Goal: Task Accomplishment & Management: Complete application form

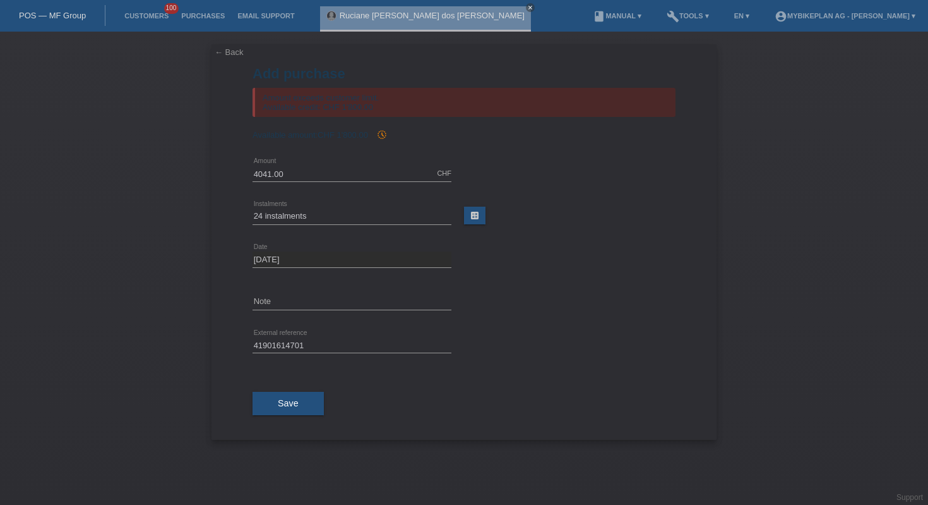
select select "486"
click at [70, 15] on link "POS — MF Group" at bounding box center [52, 15] width 67 height 9
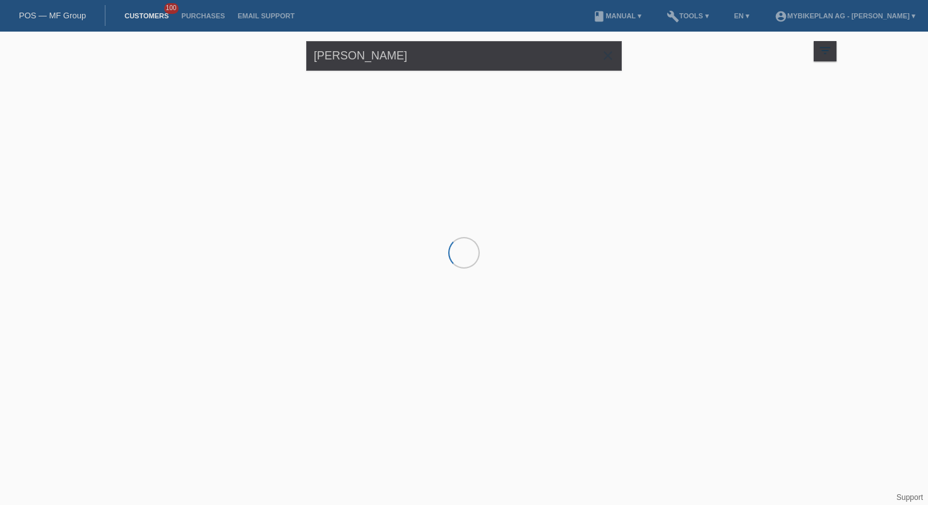
click at [70, 15] on link "POS — MF Group" at bounding box center [52, 15] width 67 height 9
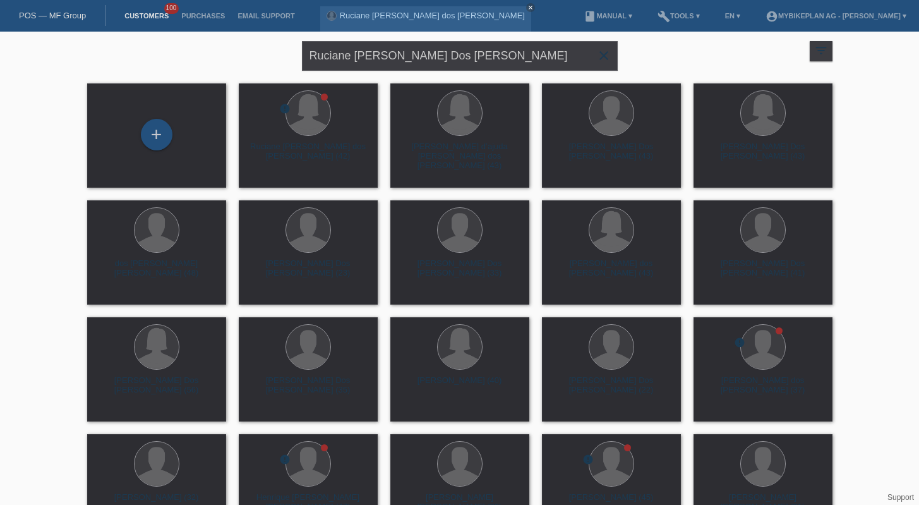
click at [604, 57] on icon "close" at bounding box center [603, 55] width 15 height 15
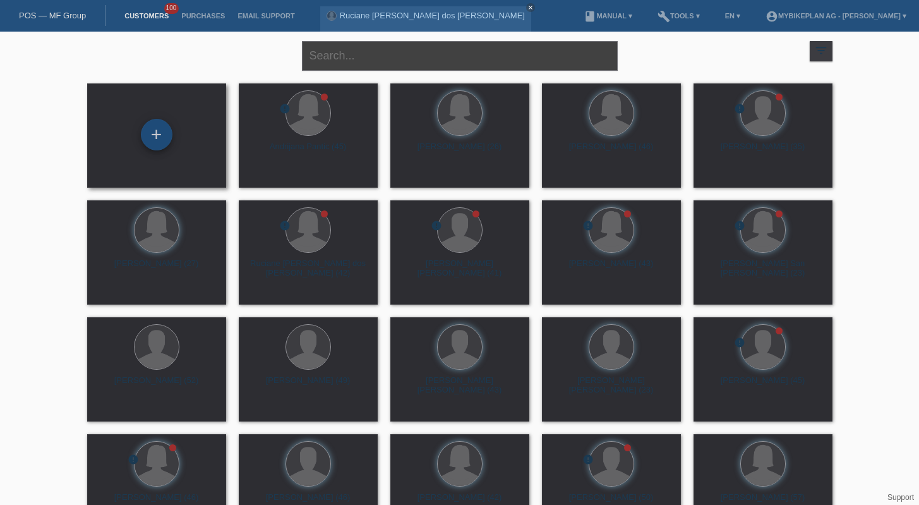
click at [148, 134] on div "+" at bounding box center [156, 134] width 30 height 21
click at [148, 134] on div "+" at bounding box center [157, 135] width 32 height 32
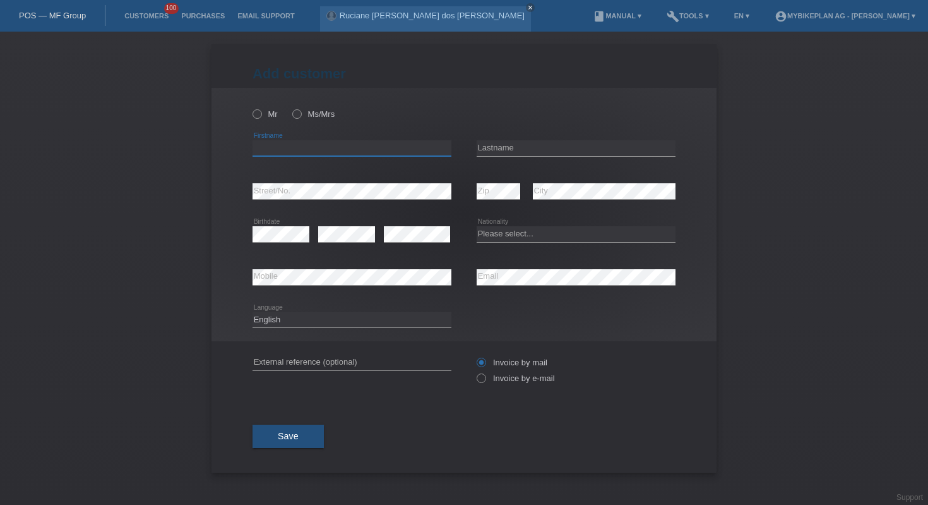
click at [350, 148] on input "text" at bounding box center [352, 148] width 199 height 16
paste input "Jérôme Théo"
type input "Jérôme Théo"
click at [559, 142] on input "text" at bounding box center [576, 148] width 199 height 16
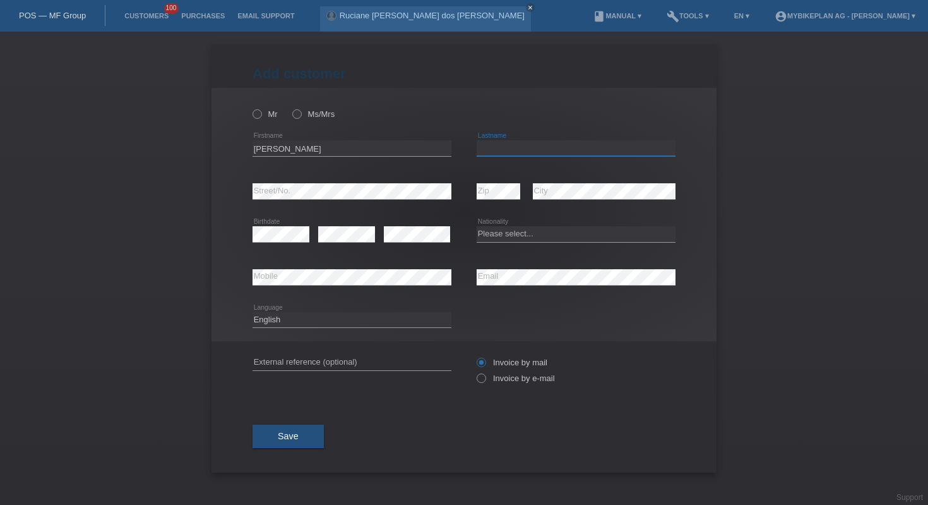
paste input "Bissat"
type input "Bissat"
click at [511, 241] on select "Please select... Switzerland Austria Germany Liechtenstein ------------ Afghani…" at bounding box center [576, 233] width 199 height 15
select select "CH"
click at [386, 354] on div "error External reference (optional)" at bounding box center [352, 362] width 199 height 43
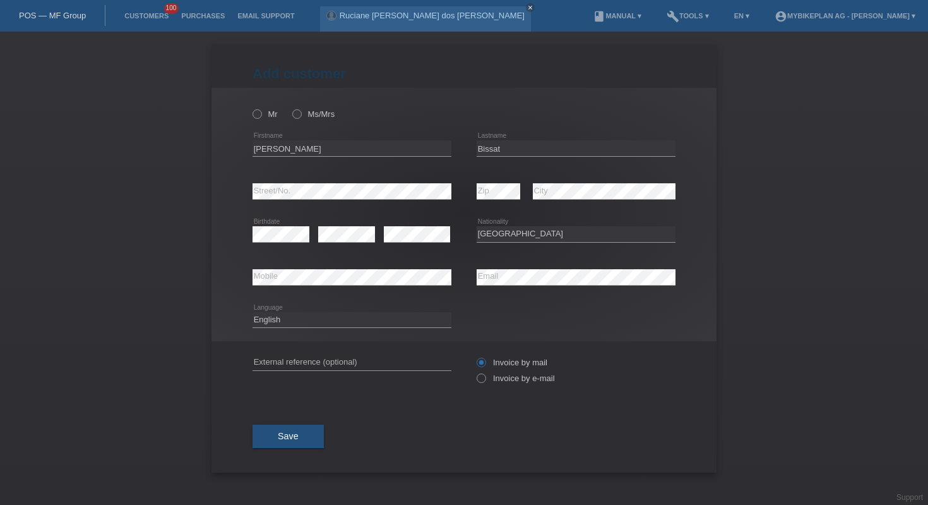
click at [386, 354] on div "error External reference (optional)" at bounding box center [352, 362] width 199 height 43
click at [387, 359] on input "text" at bounding box center [352, 362] width 199 height 16
paste input "41903416497"
type input "41903416497"
click at [265, 109] on div "Mr Ms/Mrs" at bounding box center [352, 114] width 199 height 26
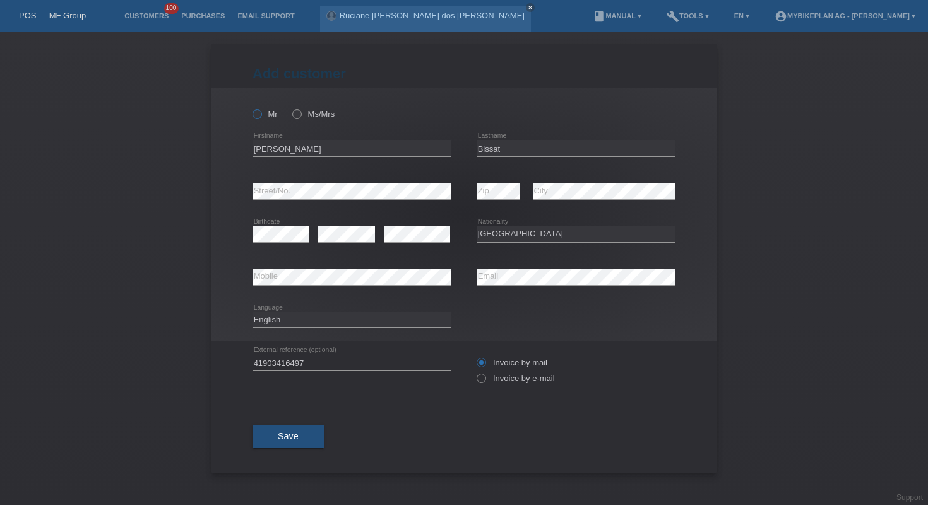
click at [251, 107] on icon at bounding box center [251, 107] width 0 height 0
click at [261, 115] on input "Mr" at bounding box center [257, 113] width 8 height 8
radio input "true"
click at [486, 386] on div "Invoice by mail Invoice by e-mail" at bounding box center [576, 370] width 199 height 32
click at [475, 371] on icon at bounding box center [475, 371] width 0 height 0
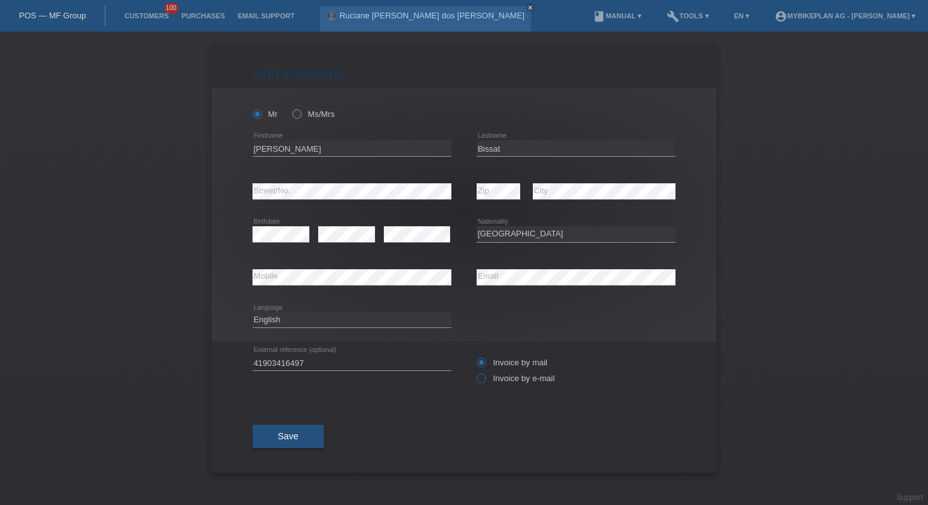
click at [484, 382] on input "Invoice by e-mail" at bounding box center [481, 381] width 8 height 16
radio input "true"
click at [308, 438] on button "Save" at bounding box center [288, 436] width 71 height 24
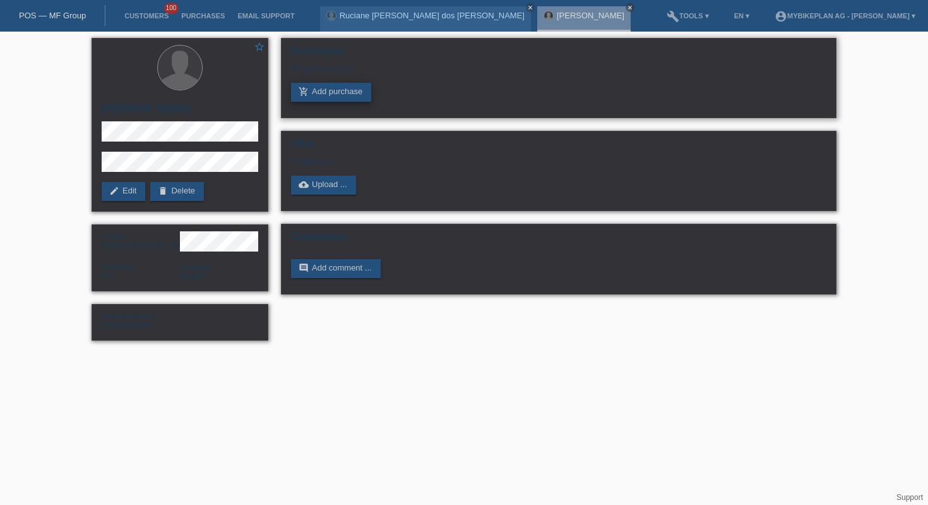
click at [355, 96] on link "add_shopping_cart Add purchase" at bounding box center [331, 92] width 80 height 19
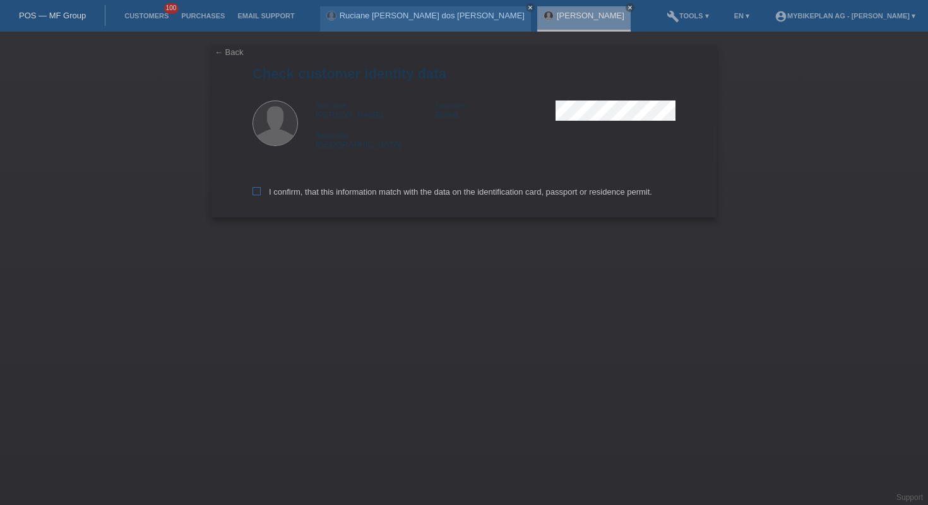
click at [327, 193] on label "I confirm, that this information match with the data on the identification card…" at bounding box center [453, 191] width 400 height 9
click at [261, 193] on input "I confirm, that this information match with the data on the identification card…" at bounding box center [257, 191] width 8 height 8
checkbox input "true"
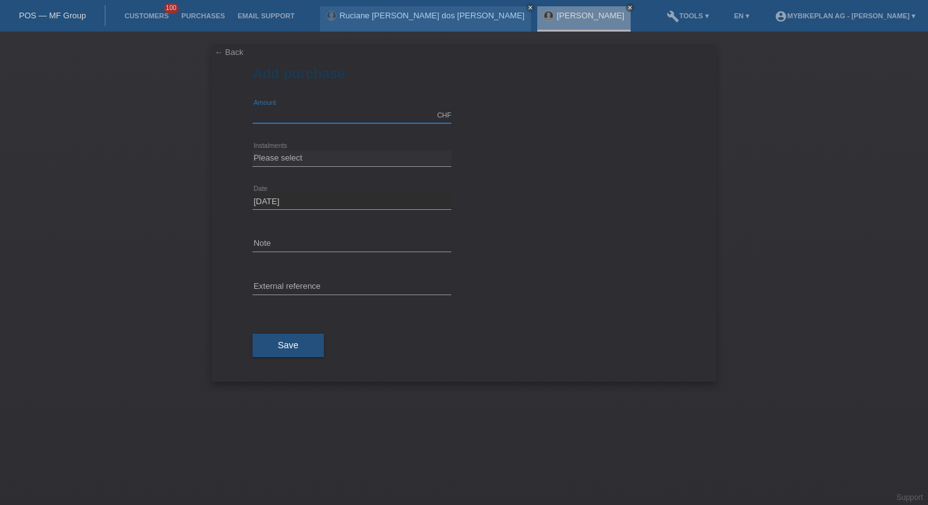
click at [321, 111] on input "text" at bounding box center [352, 115] width 199 height 16
type input "10000.00"
click at [345, 152] on select "Please select 6 instalments 12 instalments 18 instalments 24 instalments 36 ins…" at bounding box center [352, 157] width 199 height 15
select select "488"
click at [282, 349] on span "Save" at bounding box center [288, 345] width 21 height 10
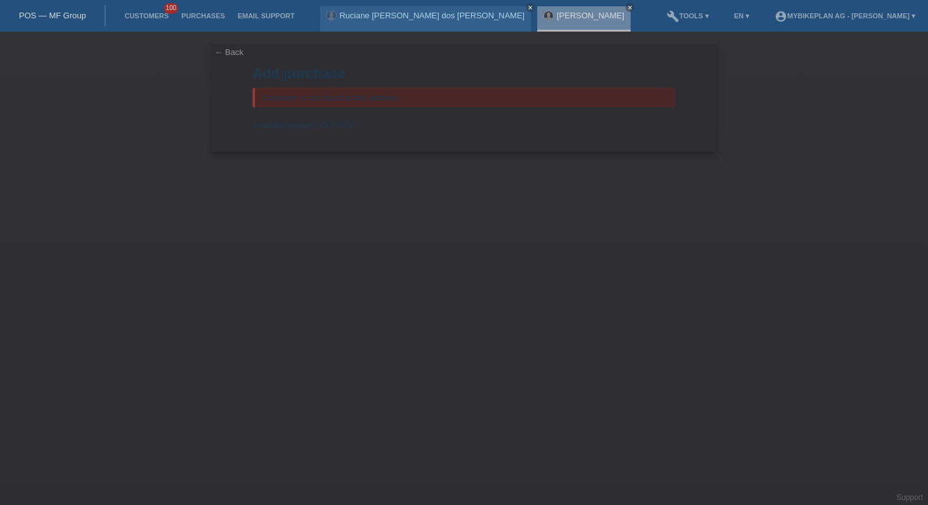
click at [57, 12] on link "POS — MF Group" at bounding box center [52, 15] width 67 height 9
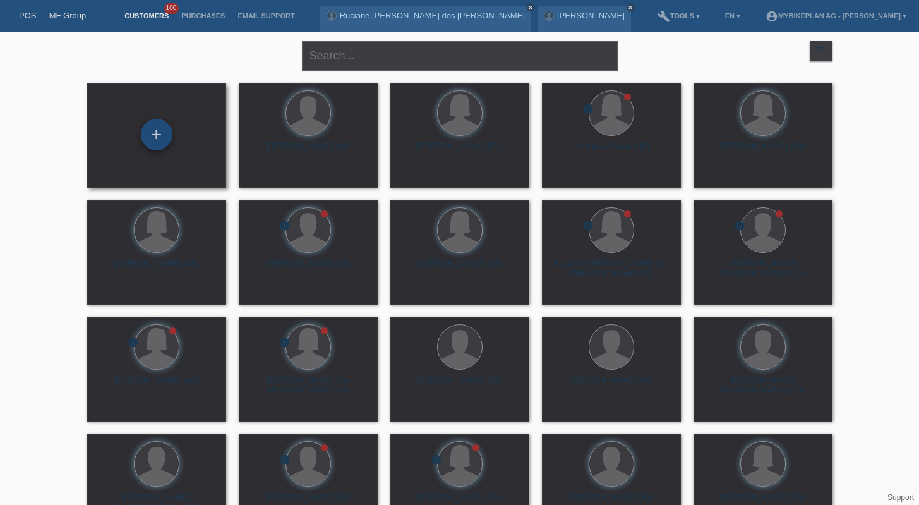
click at [160, 137] on div "+" at bounding box center [157, 135] width 32 height 32
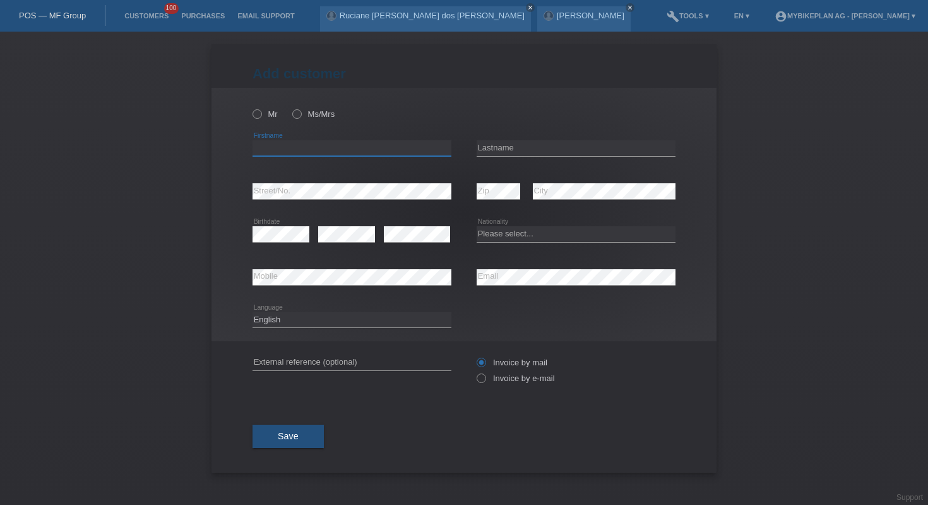
paste input "jonathan"
type input "jonathan"
click at [511, 147] on input "text" at bounding box center [576, 148] width 199 height 16
paste input "fuentes"
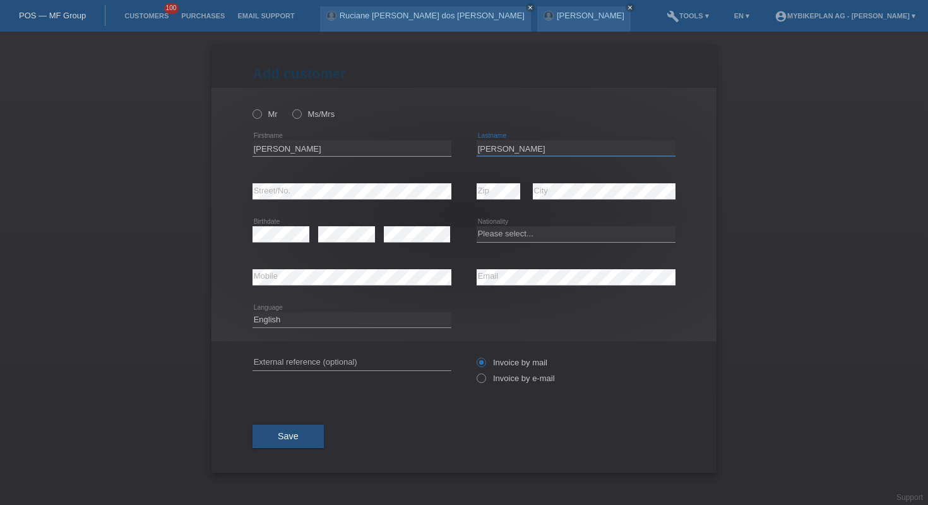
type input "fuentes"
click at [523, 230] on select "Please select... Switzerland Austria Germany Liechtenstein ------------ Afghani…" at bounding box center [576, 233] width 199 height 15
select select "CH"
click at [409, 360] on input "text" at bounding box center [352, 362] width 199 height 16
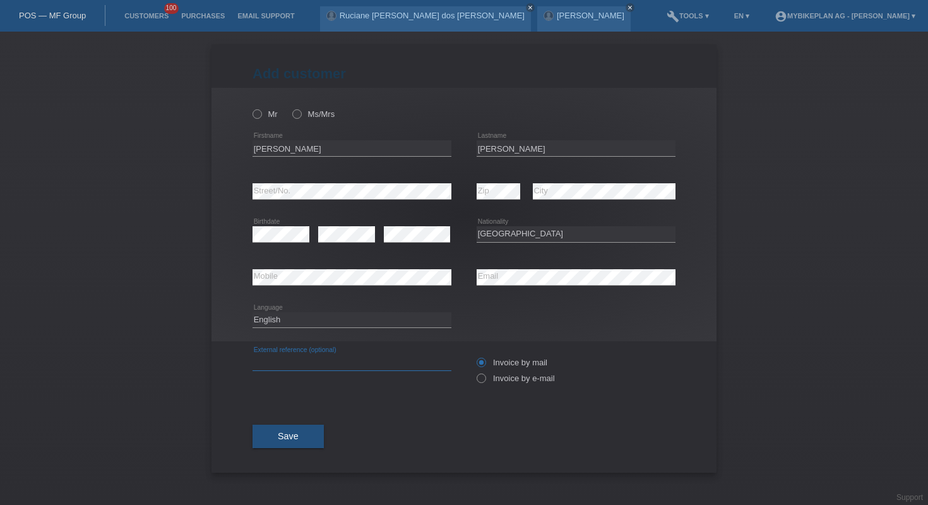
paste input "41912358974"
type input "41912358974"
click at [304, 318] on select "Deutsch Français Italiano English" at bounding box center [352, 319] width 199 height 15
select select "fr"
click at [489, 383] on label "Invoice by e-mail" at bounding box center [516, 377] width 78 height 9
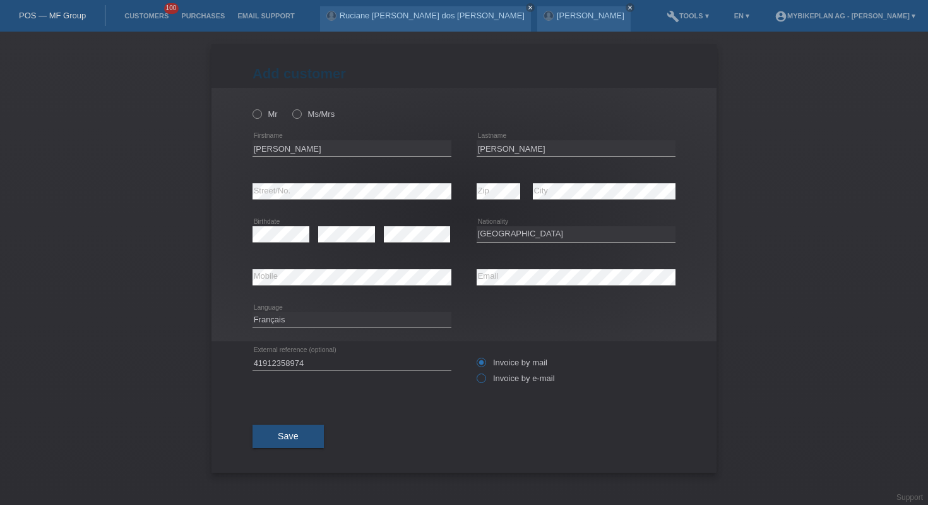
click at [485, 384] on input "Invoice by e-mail" at bounding box center [481, 381] width 8 height 16
radio input "true"
click at [262, 117] on label "Mr" at bounding box center [265, 113] width 25 height 9
click at [261, 117] on input "Mr" at bounding box center [257, 113] width 8 height 8
radio input "true"
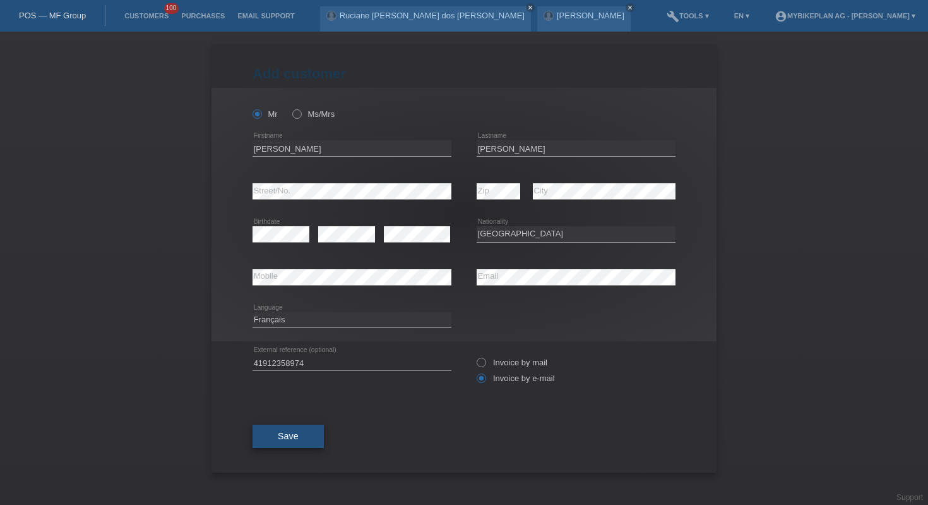
click at [284, 438] on span "Save" at bounding box center [288, 436] width 21 height 10
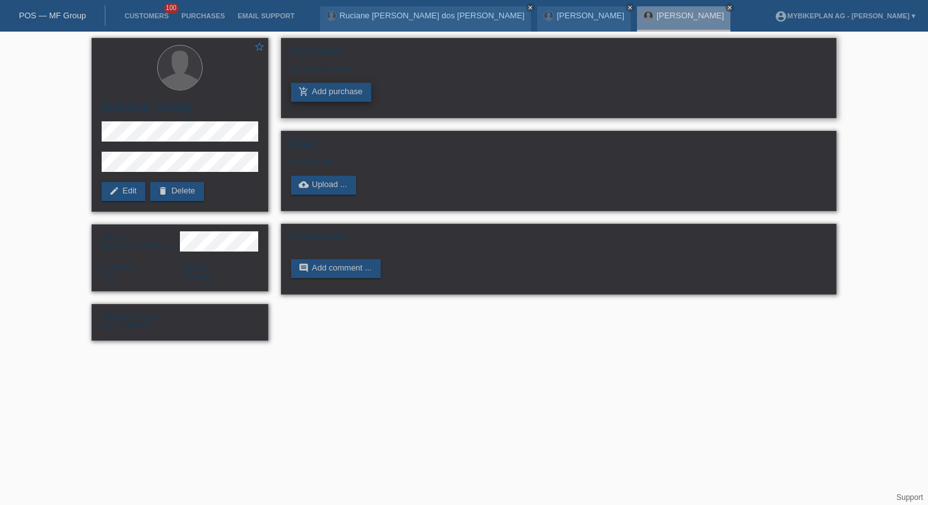
click at [353, 99] on link "add_shopping_cart Add purchase" at bounding box center [331, 92] width 80 height 19
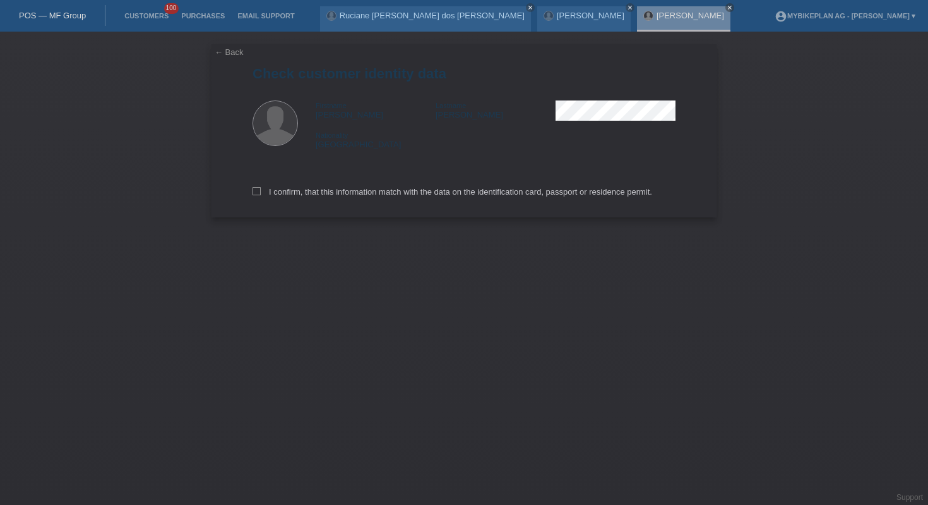
click at [344, 201] on div "I confirm, that this information match with the data on the identification card…" at bounding box center [464, 190] width 423 height 56
click at [342, 192] on label "I confirm, that this information match with the data on the identification card…" at bounding box center [453, 191] width 400 height 9
click at [261, 192] on input "I confirm, that this information match with the data on the identification card…" at bounding box center [257, 191] width 8 height 8
checkbox input "true"
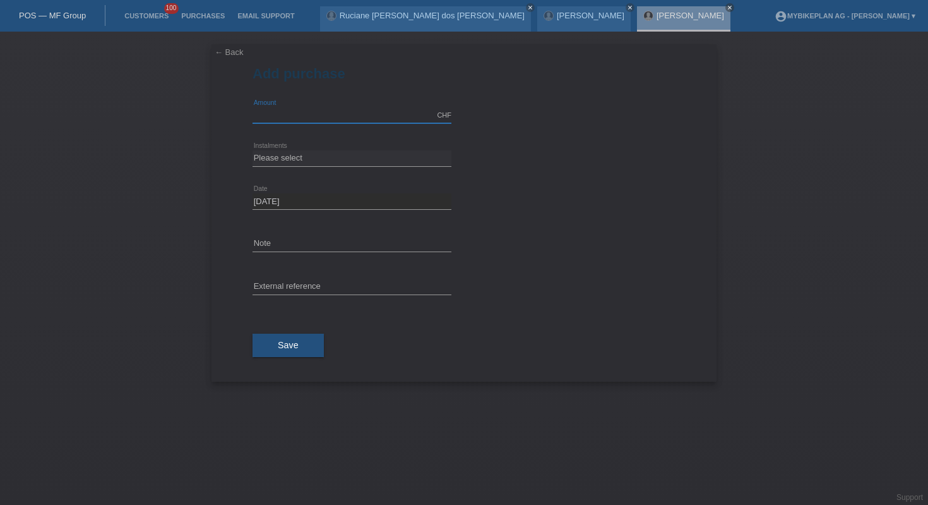
click at [296, 116] on input "text" at bounding box center [352, 115] width 199 height 16
type input "10000.00"
click at [338, 154] on select "Please select 6 instalments 12 instalments 18 instalments 24 instalments 36 ins…" at bounding box center [352, 157] width 199 height 15
select select "488"
click at [292, 357] on div "Save" at bounding box center [464, 345] width 423 height 73
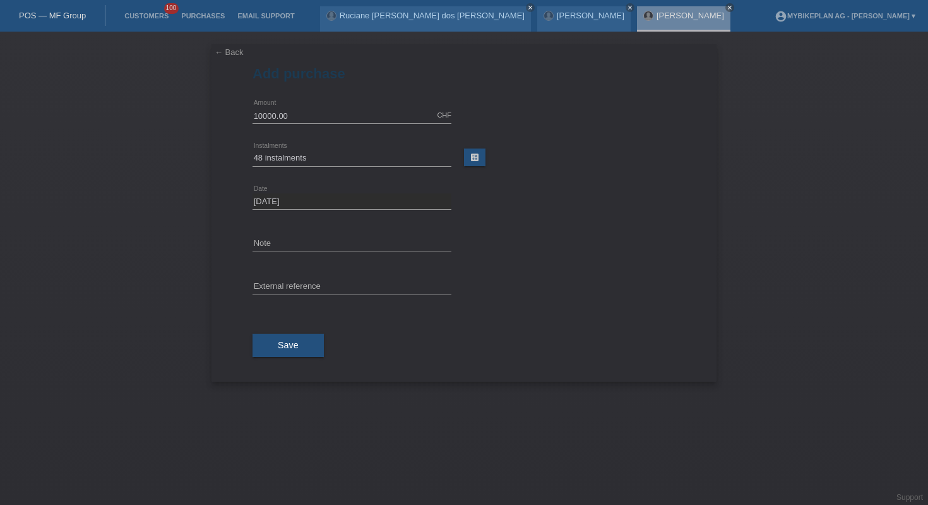
click at [291, 330] on div "Save" at bounding box center [464, 345] width 423 height 73
click at [291, 341] on span "Save" at bounding box center [288, 345] width 21 height 10
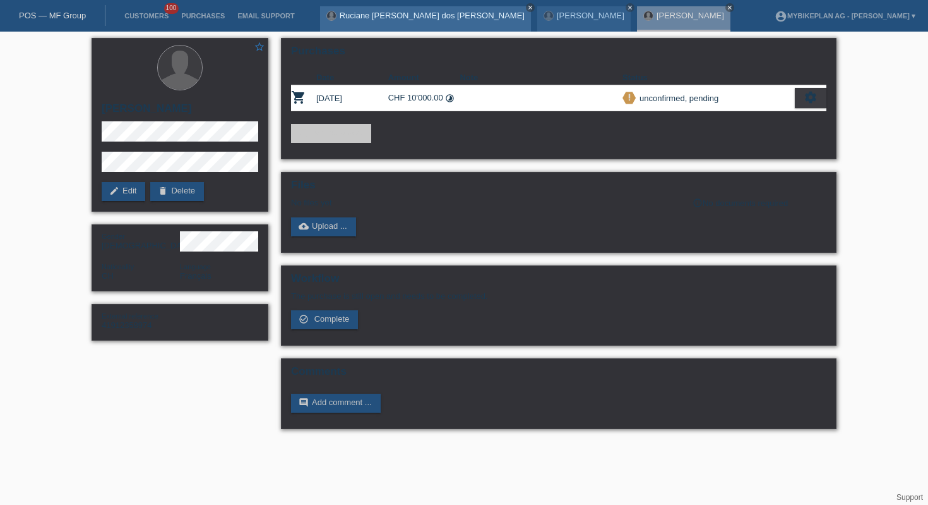
click at [527, 6] on icon "close" at bounding box center [530, 7] width 6 height 6
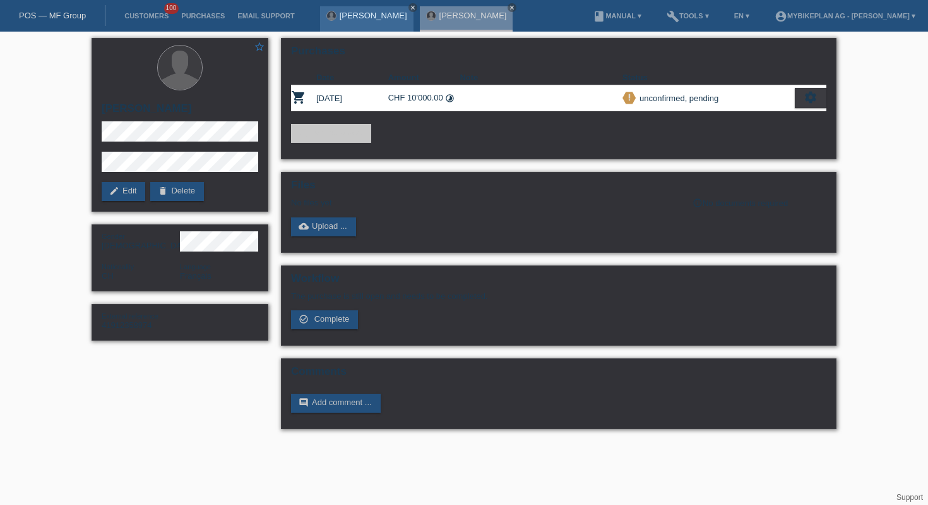
click at [416, 6] on icon "close" at bounding box center [413, 7] width 6 height 6
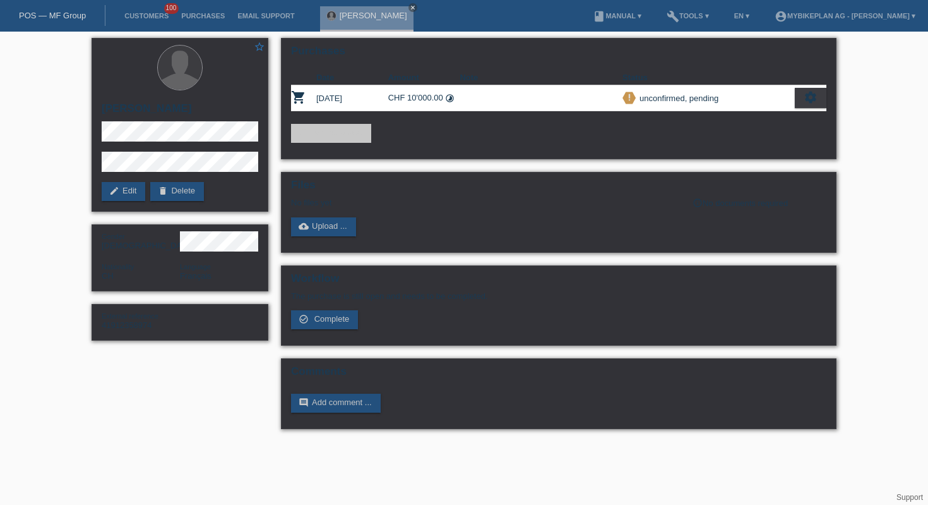
click at [70, 16] on link "POS — MF Group" at bounding box center [52, 15] width 67 height 9
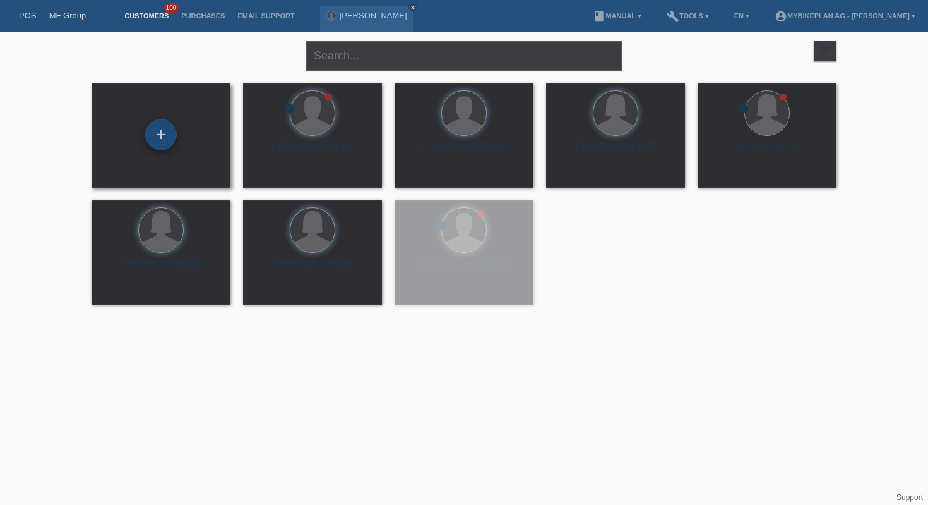
click at [176, 140] on div "+" at bounding box center [161, 135] width 32 height 32
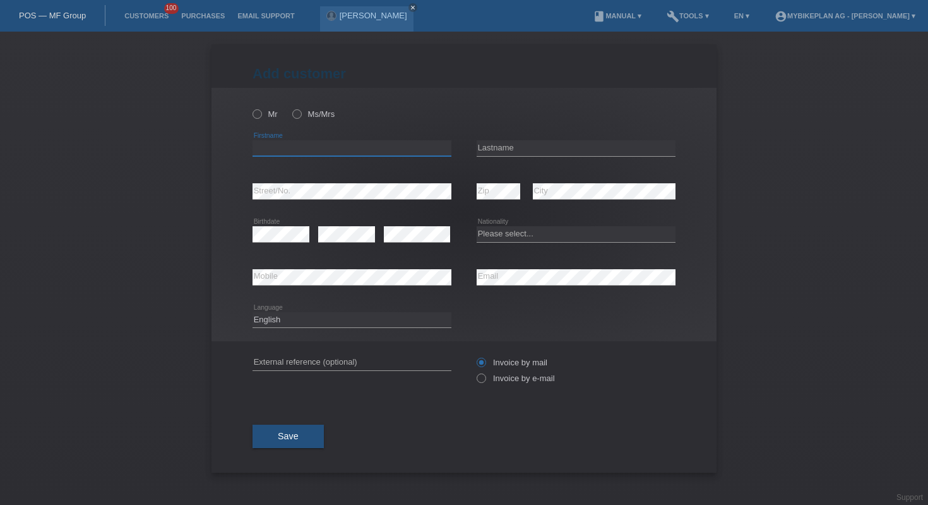
click at [377, 152] on input "text" at bounding box center [352, 148] width 199 height 16
type input "maya"
click at [522, 155] on input "text" at bounding box center [576, 148] width 199 height 16
type input "freymond"
click at [522, 233] on select "Please select... Switzerland Austria Germany Liechtenstein ------------ Afghani…" at bounding box center [576, 233] width 199 height 15
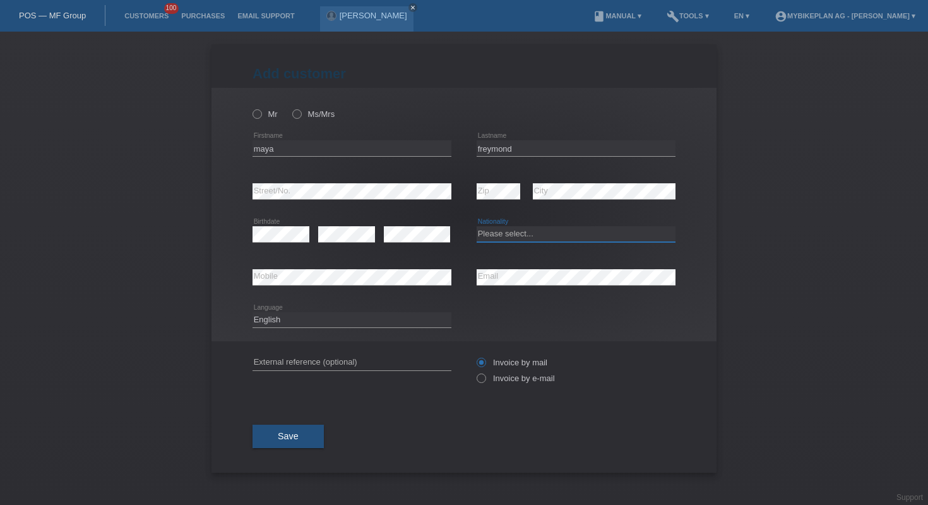
select select "CH"
click at [335, 318] on select "Deutsch Français Italiano English" at bounding box center [352, 319] width 199 height 15
select select "fr"
click at [491, 378] on label "Invoice by e-mail" at bounding box center [516, 377] width 78 height 9
click at [485, 378] on input "Invoice by e-mail" at bounding box center [481, 381] width 8 height 16
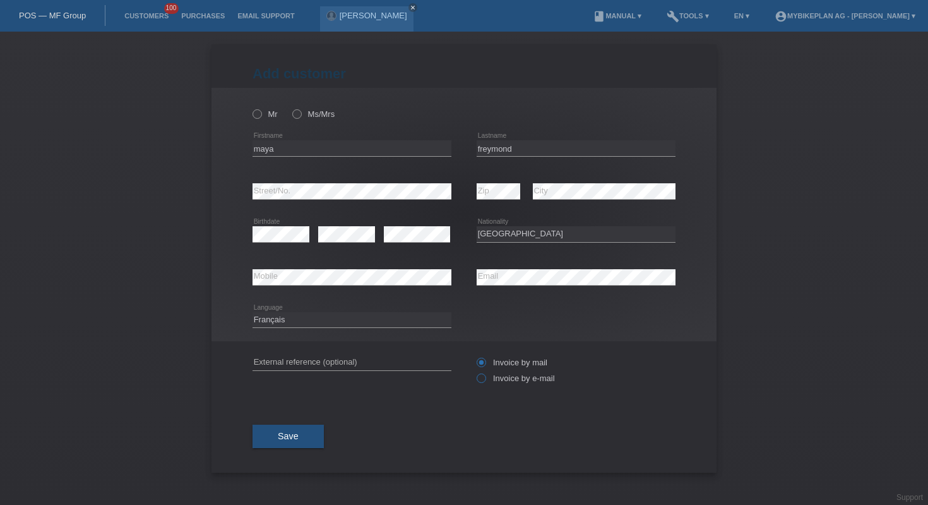
radio input "true"
click at [275, 111] on label "Mr" at bounding box center [265, 113] width 25 height 9
click at [261, 111] on input "Mr" at bounding box center [257, 113] width 8 height 8
radio input "true"
click at [306, 118] on label "Ms/Mrs" at bounding box center [313, 113] width 42 height 9
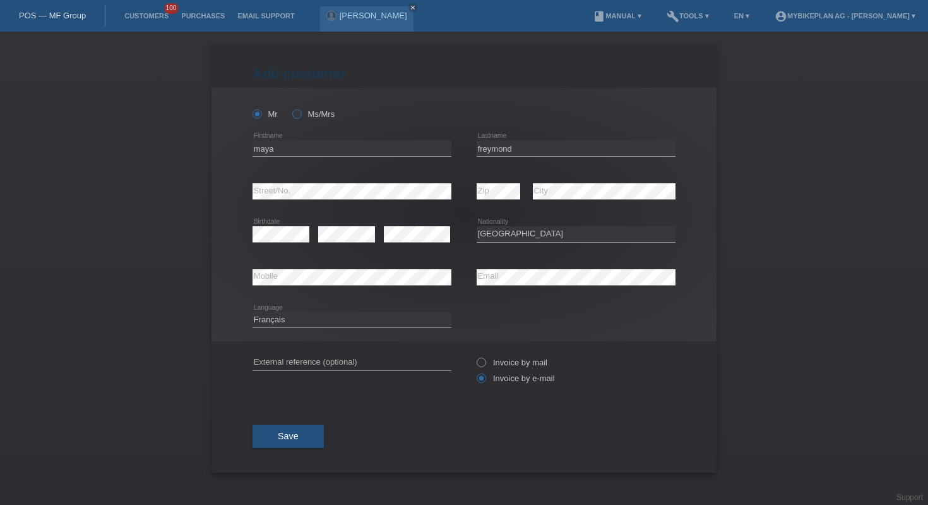
click at [301, 117] on input "Ms/Mrs" at bounding box center [296, 113] width 8 height 8
radio input "true"
click at [303, 440] on button "Save" at bounding box center [288, 436] width 71 height 24
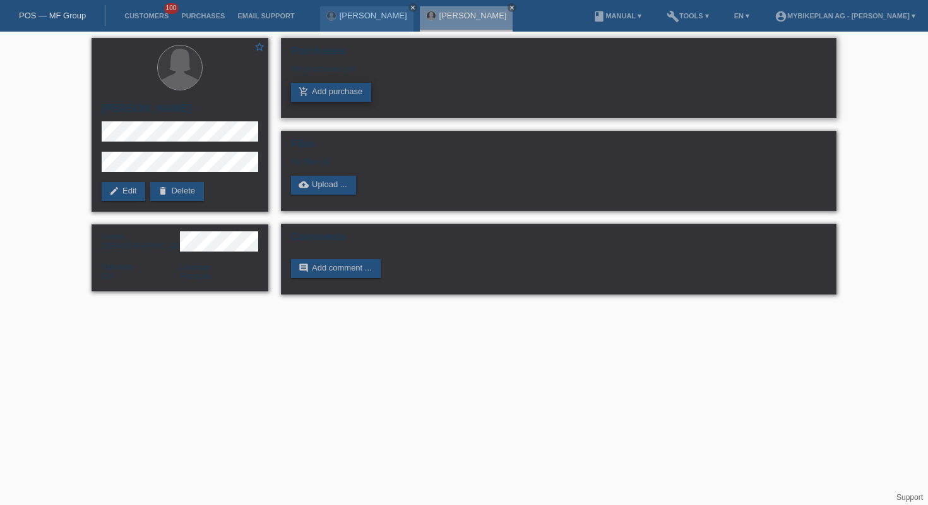
click at [365, 100] on link "add_shopping_cart Add purchase" at bounding box center [331, 92] width 80 height 19
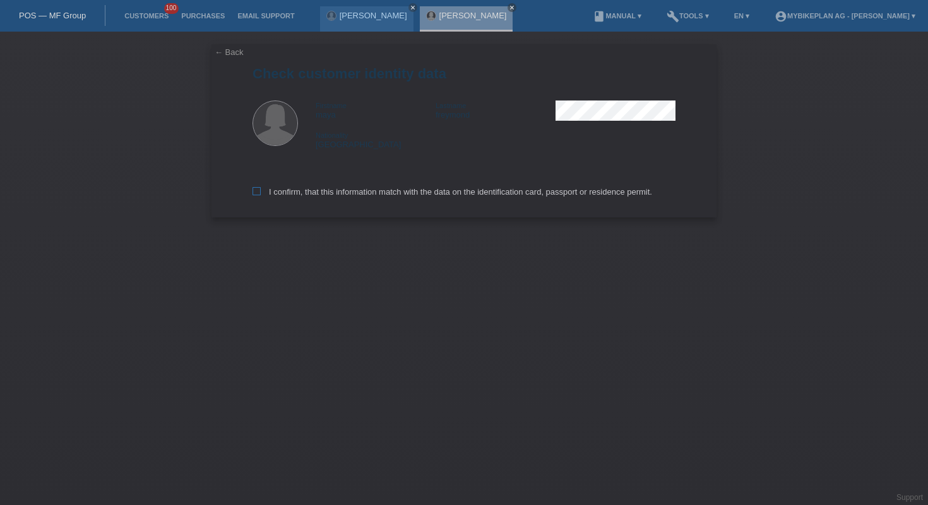
click at [368, 193] on label "I confirm, that this information match with the data on the identification card…" at bounding box center [453, 191] width 400 height 9
click at [261, 193] on input "I confirm, that this information match with the data on the identification card…" at bounding box center [257, 191] width 8 height 8
checkbox input "true"
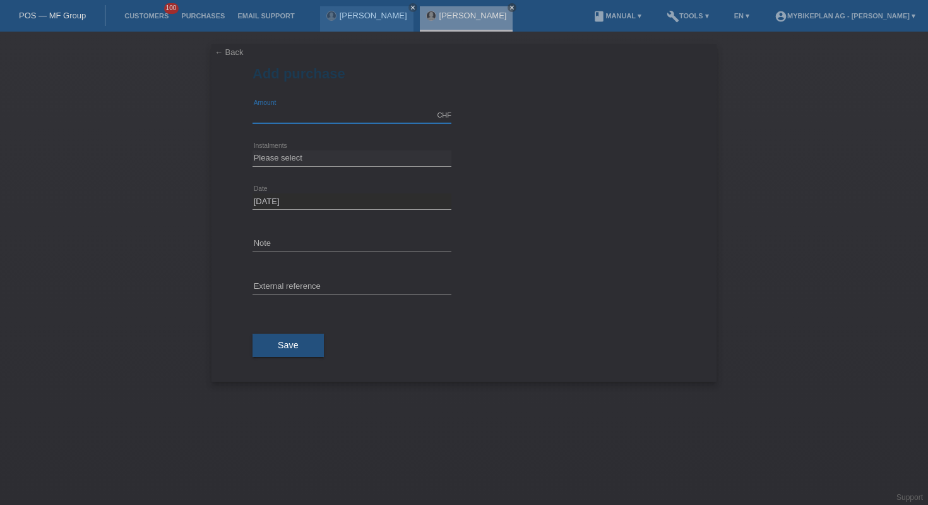
click at [325, 109] on input "text" at bounding box center [352, 115] width 199 height 16
type input "10000.00"
click at [341, 156] on select "Please select 6 instalments 12 instalments 18 instalments 24 instalments 36 ins…" at bounding box center [352, 157] width 199 height 15
select select "488"
click at [304, 345] on button "Save" at bounding box center [288, 345] width 71 height 24
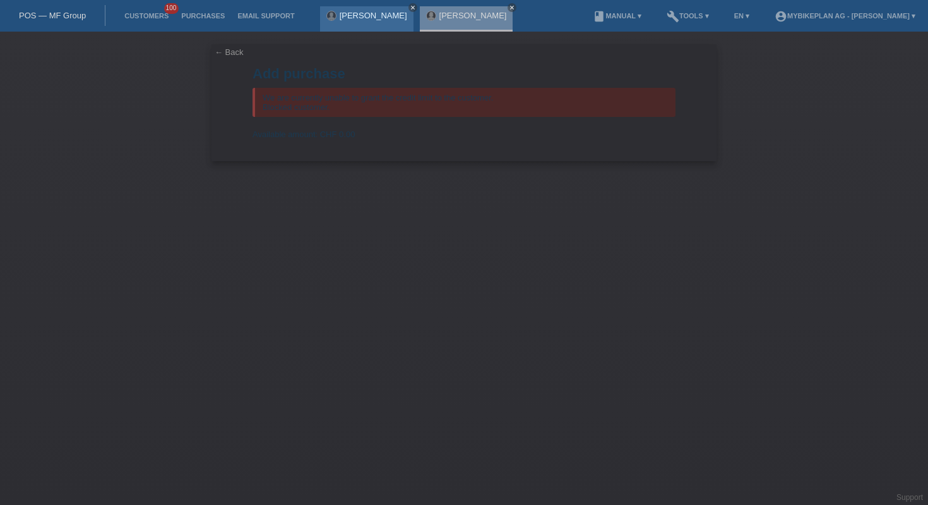
click at [410, 8] on icon "close" at bounding box center [413, 7] width 6 height 6
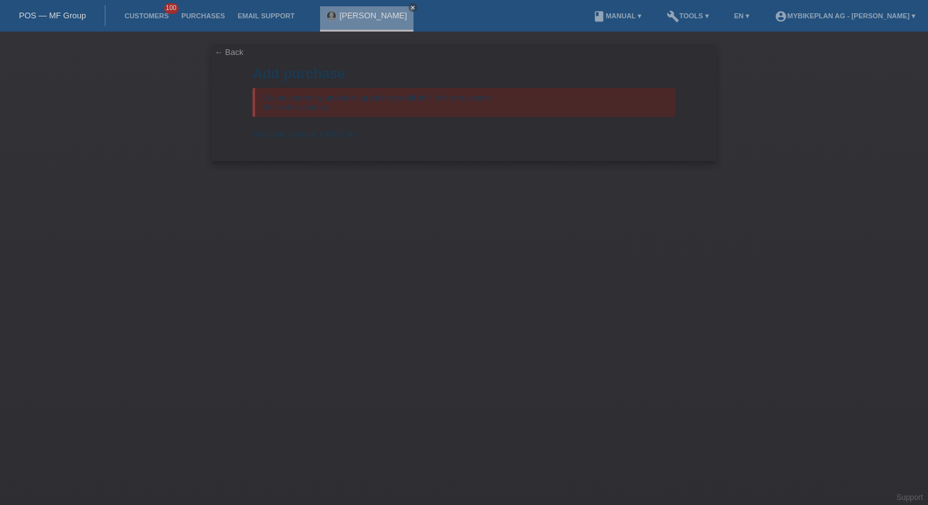
click at [409, 8] on link "close" at bounding box center [413, 7] width 9 height 9
click at [63, 16] on link "POS — MF Group" at bounding box center [52, 15] width 67 height 9
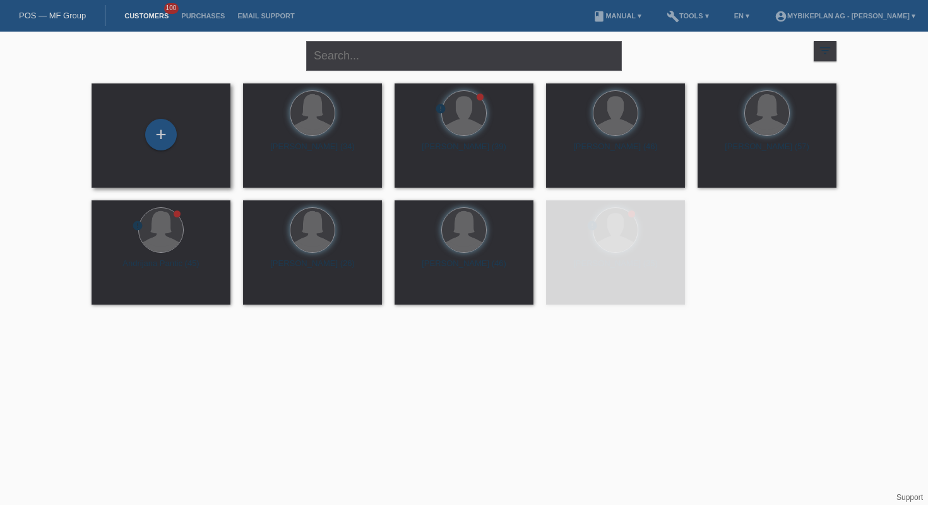
click at [130, 137] on div "+" at bounding box center [161, 135] width 119 height 33
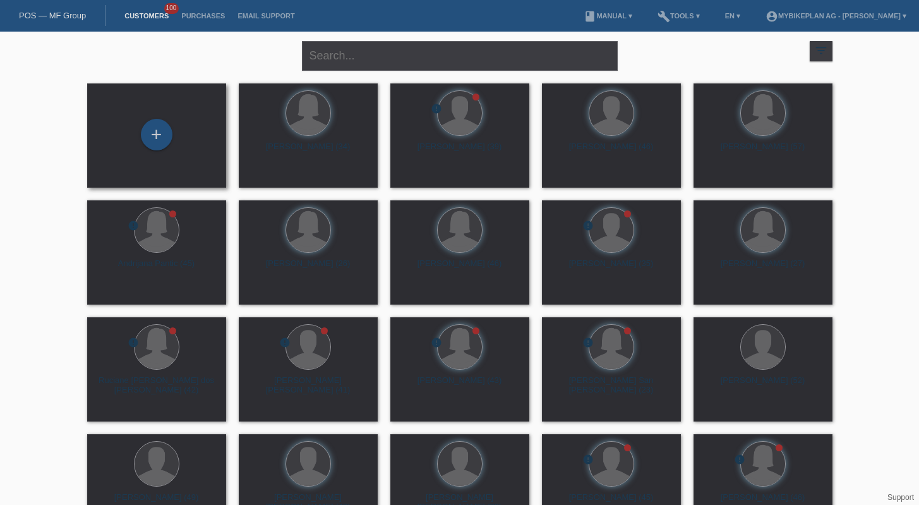
click at [171, 141] on div "+" at bounding box center [156, 135] width 119 height 33
click at [165, 133] on div "+" at bounding box center [156, 134] width 30 height 21
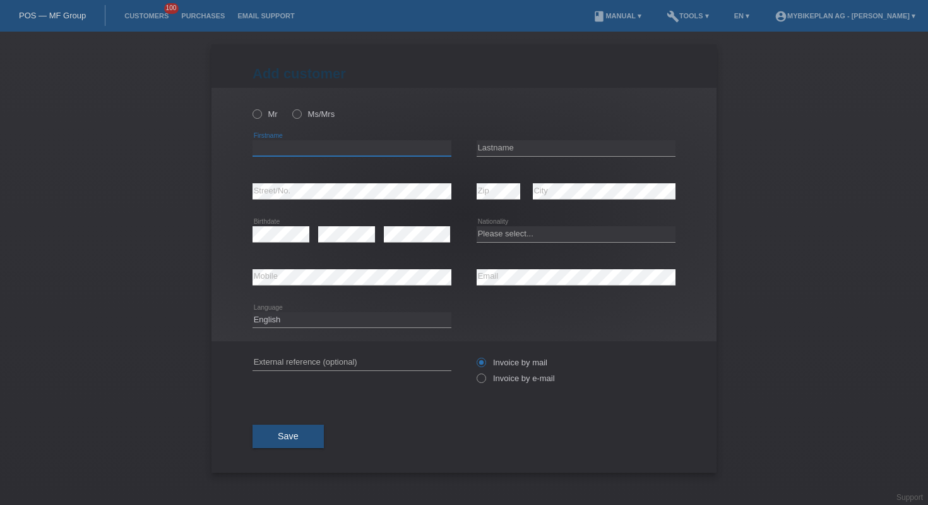
click at [409, 150] on input "text" at bounding box center [352, 148] width 199 height 16
paste input "Benjamin"
type input "Benjamin"
click at [552, 149] on input "text" at bounding box center [576, 148] width 199 height 16
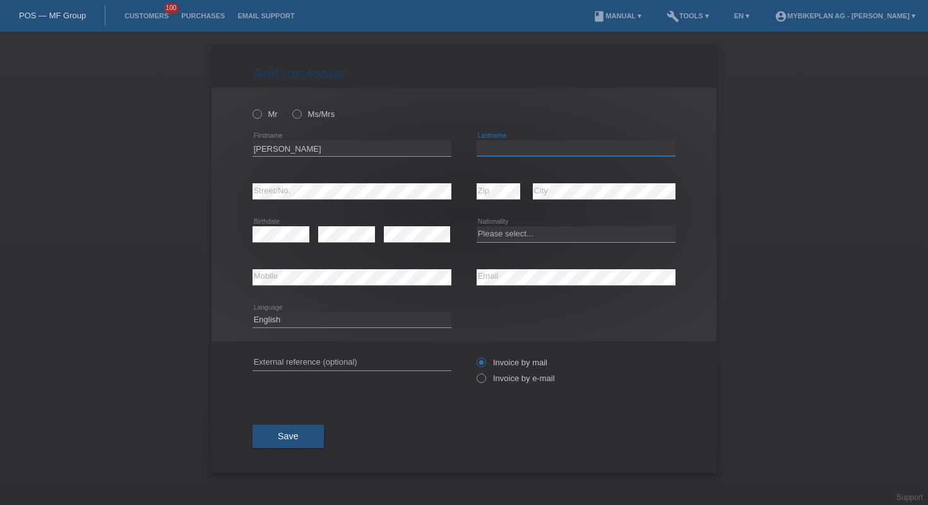
paste input "Stettler"
type input "Stettler"
click at [539, 230] on select "Please select... Switzerland Austria Germany Liechtenstein ------------ Afghani…" at bounding box center [576, 233] width 199 height 15
select select "CH"
click at [266, 111] on label "Mr" at bounding box center [265, 113] width 25 height 9
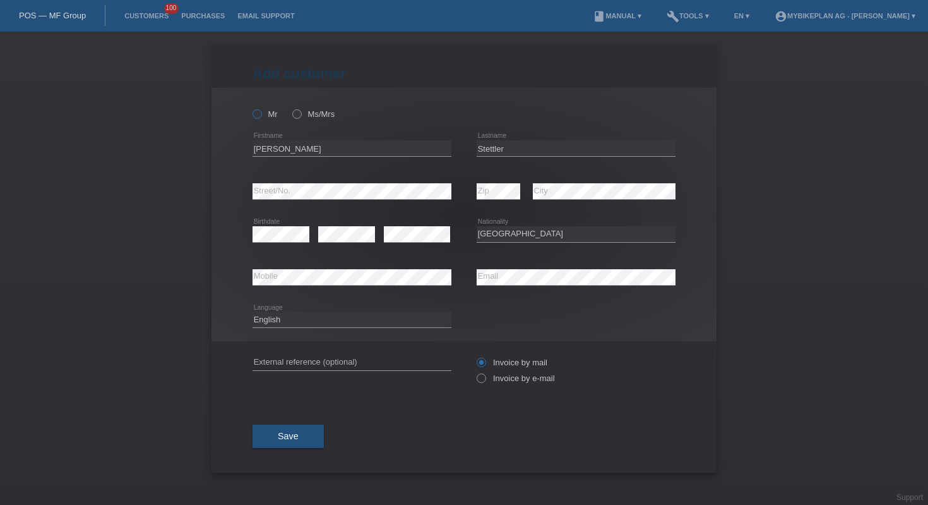
click at [261, 111] on input "Mr" at bounding box center [257, 113] width 8 height 8
radio input "true"
click at [395, 319] on select "Deutsch Français Italiano English" at bounding box center [352, 319] width 199 height 15
select select "fr"
click at [491, 383] on label "Invoice by e-mail" at bounding box center [516, 377] width 78 height 9
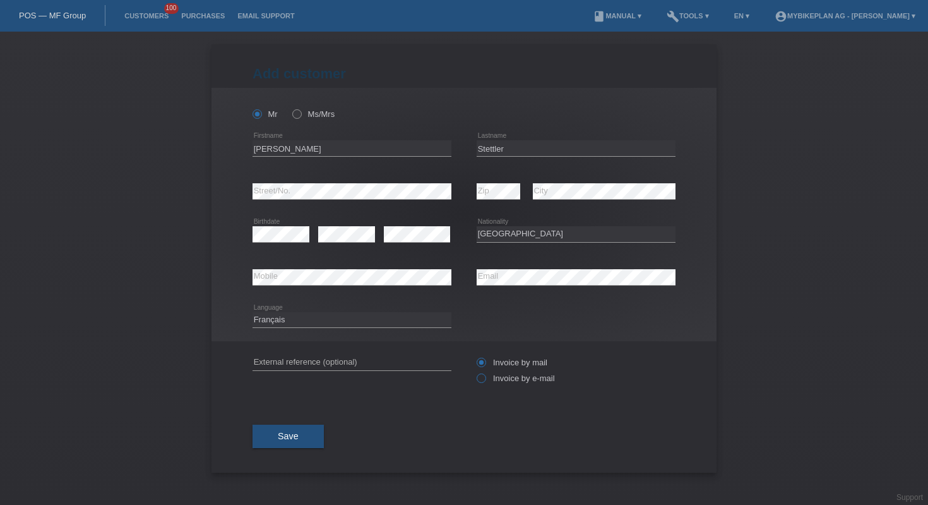
click at [485, 383] on input "Invoice by e-mail" at bounding box center [481, 381] width 8 height 16
radio input "true"
click at [279, 433] on span "Save" at bounding box center [288, 436] width 21 height 10
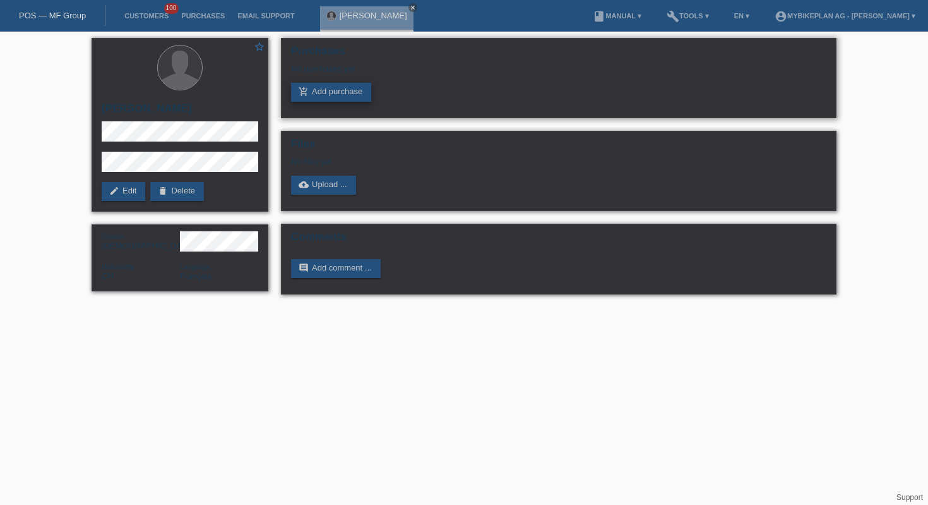
click at [335, 92] on link "add_shopping_cart Add purchase" at bounding box center [331, 92] width 80 height 19
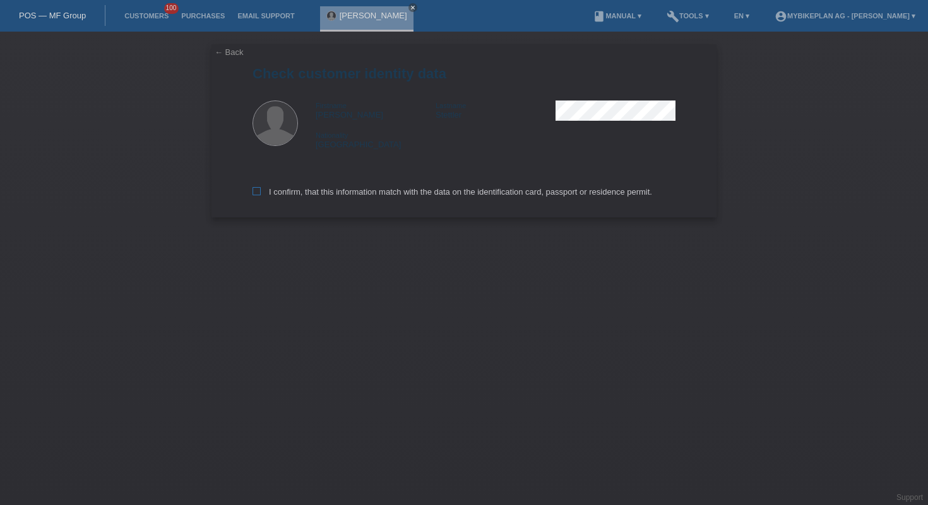
click at [405, 189] on label "I confirm, that this information match with the data on the identification card…" at bounding box center [453, 191] width 400 height 9
click at [261, 189] on input "I confirm, that this information match with the data on the identification card…" at bounding box center [257, 191] width 8 height 8
checkbox input "true"
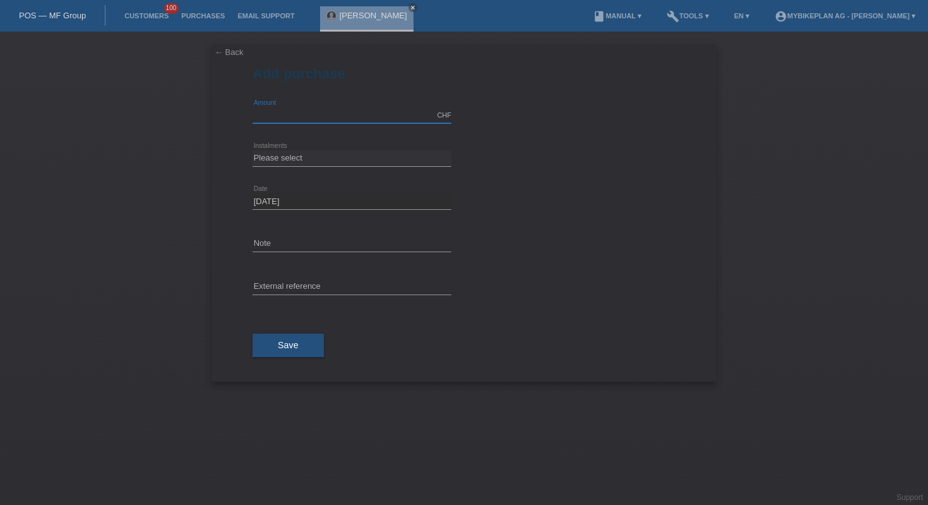
click at [331, 112] on input "text" at bounding box center [352, 115] width 199 height 16
type input "10000.00"
click at [338, 160] on select "Please select 6 instalments 12 instalments 18 instalments 24 instalments 36 ins…" at bounding box center [352, 157] width 199 height 15
select select "488"
click at [300, 347] on button "Save" at bounding box center [288, 345] width 71 height 24
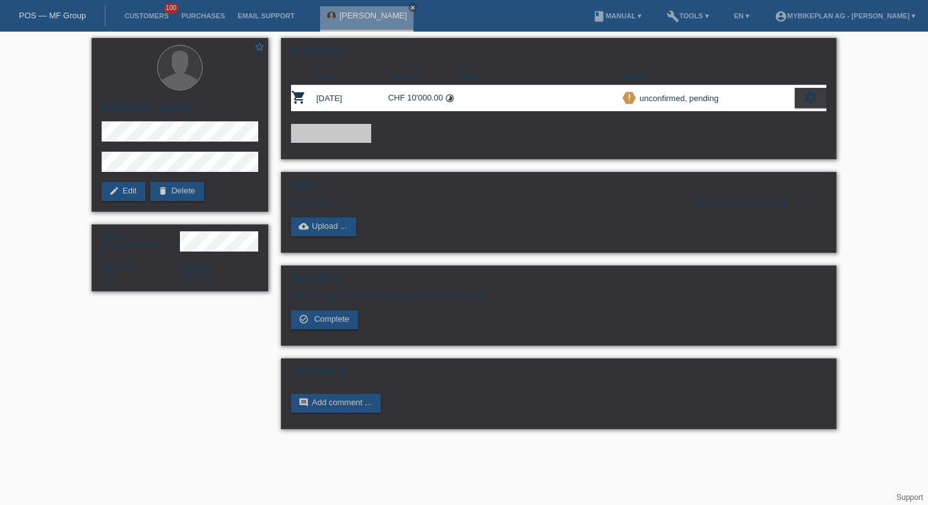
click at [105, 20] on div "POS — MF Group" at bounding box center [52, 15] width 105 height 21
click at [69, 13] on link "POS — MF Group" at bounding box center [52, 15] width 67 height 9
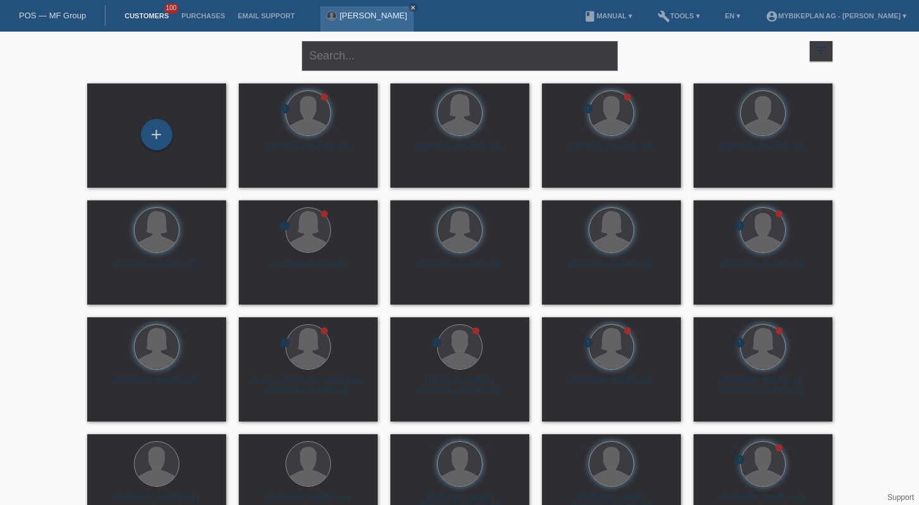
click at [410, 9] on icon "close" at bounding box center [413, 7] width 6 height 6
click at [165, 124] on div "+" at bounding box center [157, 135] width 32 height 32
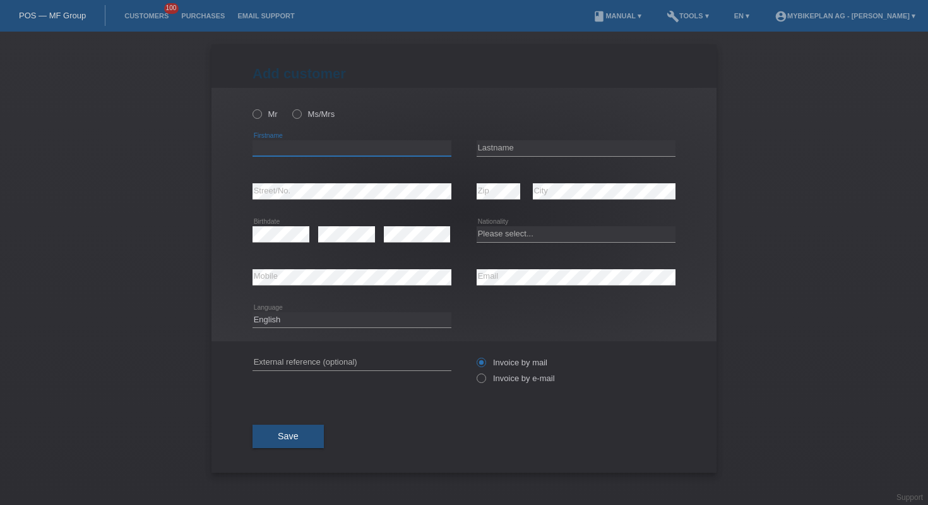
click at [309, 151] on input "text" at bounding box center [352, 148] width 199 height 16
type input "[PERSON_NAME]"
click at [529, 148] on input "text" at bounding box center [576, 148] width 199 height 16
type input "[PERSON_NAME]"
click at [522, 236] on select "Please select... [GEOGRAPHIC_DATA] [GEOGRAPHIC_DATA] [GEOGRAPHIC_DATA] [GEOGRAP…" at bounding box center [576, 233] width 199 height 15
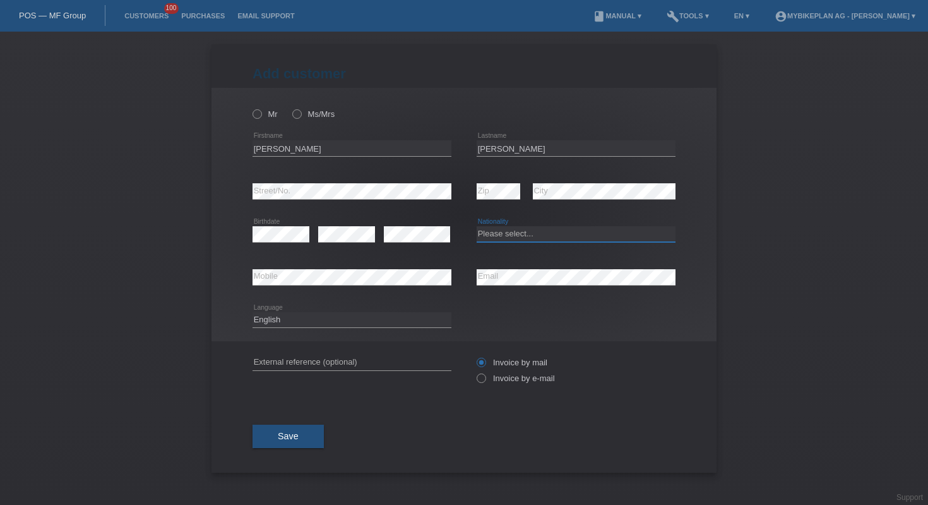
select select "CH"
click at [251, 107] on icon at bounding box center [251, 107] width 0 height 0
click at [257, 112] on input "Mr" at bounding box center [257, 113] width 8 height 8
radio input "true"
click at [340, 327] on icon at bounding box center [352, 327] width 199 height 1
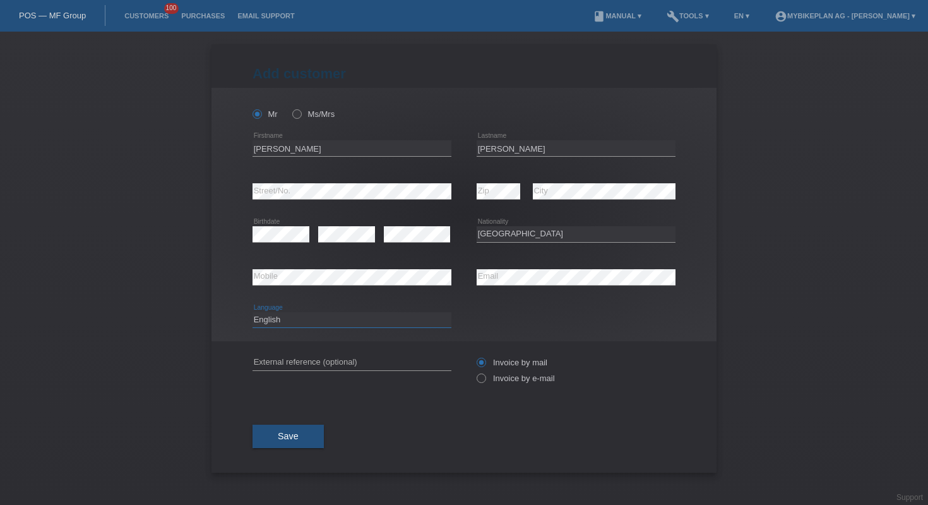
click at [340, 321] on select "Deutsch Français Italiano English" at bounding box center [352, 319] width 199 height 15
select select "de"
click at [475, 371] on icon at bounding box center [475, 371] width 0 height 0
click at [485, 380] on input "Invoice by e-mail" at bounding box center [481, 381] width 8 height 16
radio input "true"
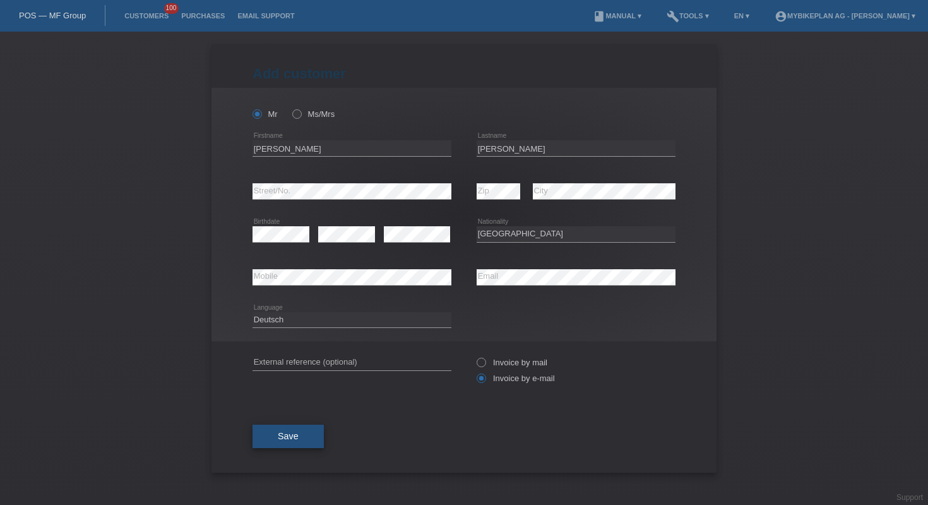
click at [286, 441] on span "Save" at bounding box center [288, 436] width 21 height 10
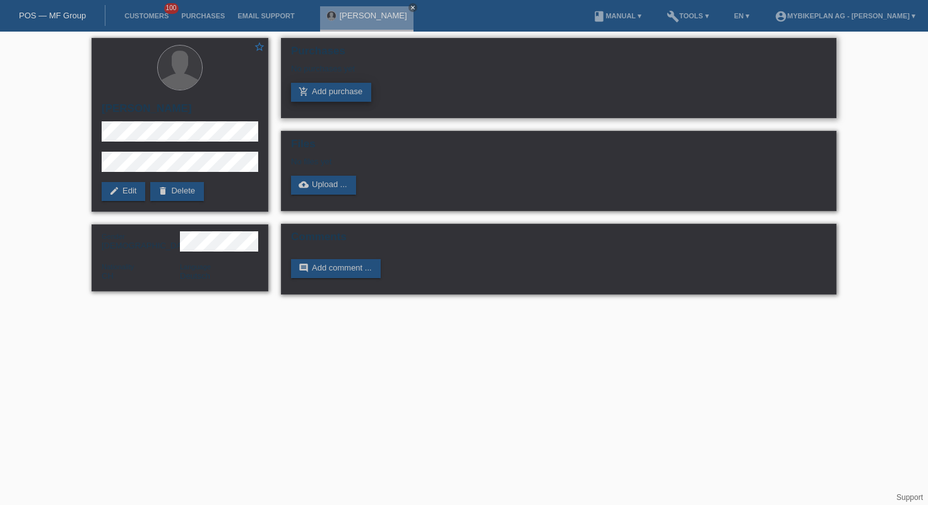
click at [333, 96] on link "add_shopping_cart Add purchase" at bounding box center [331, 92] width 80 height 19
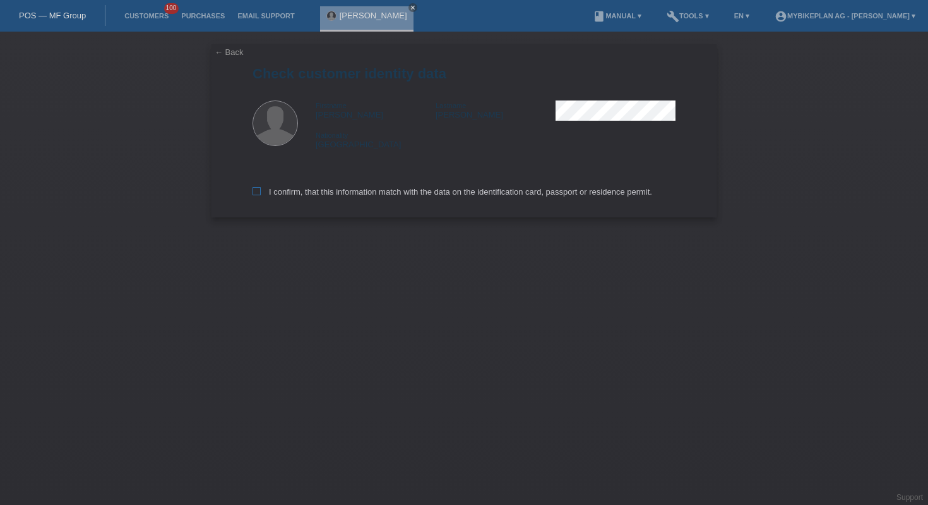
click at [309, 189] on label "I confirm, that this information match with the data on the identification card…" at bounding box center [453, 191] width 400 height 9
click at [261, 189] on input "I confirm, that this information match with the data on the identification card…" at bounding box center [257, 191] width 8 height 8
checkbox input "true"
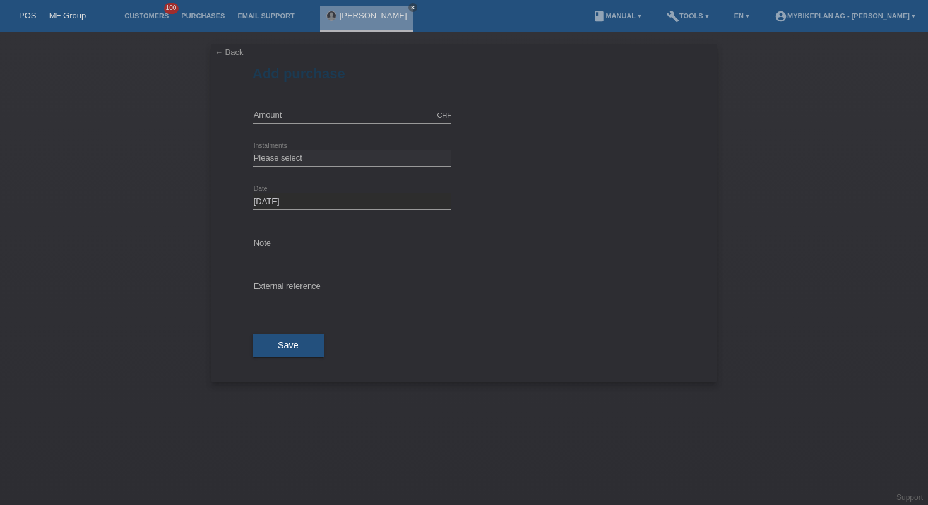
click at [352, 123] on icon at bounding box center [352, 123] width 199 height 1
click at [352, 116] on input "text" at bounding box center [352, 115] width 199 height 16
type input "10000.00"
click at [347, 160] on select "Please select 6 instalments 12 instalments 18 instalments 24 instalments 36 ins…" at bounding box center [352, 157] width 199 height 15
select select "488"
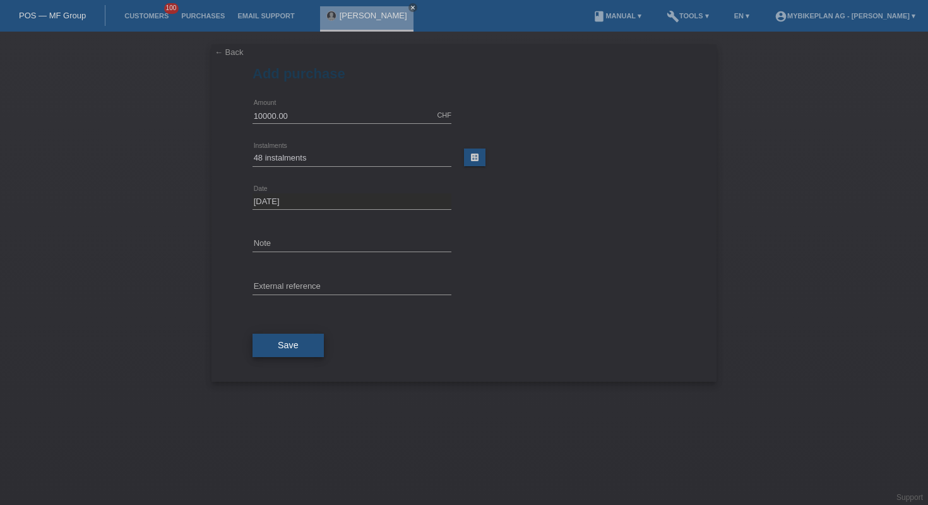
click at [292, 342] on span "Save" at bounding box center [288, 345] width 21 height 10
